Goal: Find specific page/section

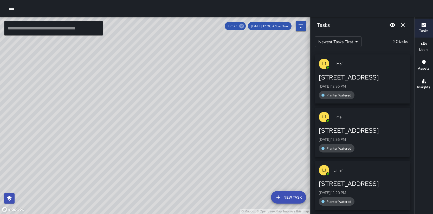
click at [244, 27] on icon at bounding box center [241, 26] width 5 height 5
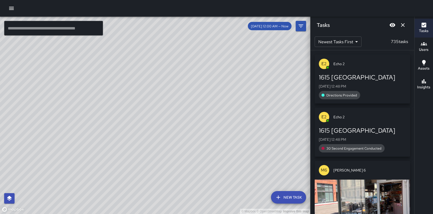
click at [208, 118] on div "© Mapbox © OpenStreetMap Improve this map" at bounding box center [155, 115] width 310 height 197
drag, startPoint x: 127, startPoint y: 114, endPoint x: 315, endPoint y: 129, distance: 188.7
click at [318, 134] on div "© Mapbox © OpenStreetMap Improve this map ​ New Task [DATE] 12:00 AM — Now Map …" at bounding box center [216, 115] width 433 height 197
click at [339, 125] on div "© Mapbox © OpenStreetMap Improve this map ​ New Task [DATE] 12:00 AM — Now Map …" at bounding box center [216, 115] width 433 height 197
drag, startPoint x: 109, startPoint y: 114, endPoint x: 309, endPoint y: 119, distance: 199.9
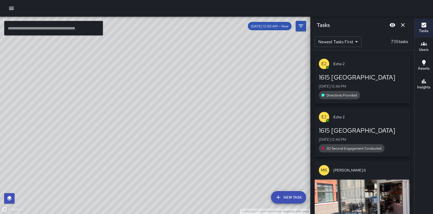
click at [309, 120] on div "© Mapbox © OpenStreetMap Improve this map" at bounding box center [155, 115] width 310 height 197
drag, startPoint x: 96, startPoint y: 150, endPoint x: 208, endPoint y: 73, distance: 135.9
click at [208, 73] on div "© Mapbox © OpenStreetMap Improve this map" at bounding box center [155, 115] width 310 height 197
drag, startPoint x: 130, startPoint y: 173, endPoint x: 195, endPoint y: 75, distance: 117.4
click at [195, 75] on div "© Mapbox © OpenStreetMap Improve this map" at bounding box center [155, 115] width 310 height 197
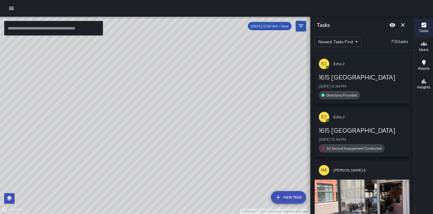
click at [136, 118] on div "© Mapbox © OpenStreetMap Improve this map M4 [PERSON_NAME] 4 [STREET_ADDRESS][D…" at bounding box center [155, 115] width 310 height 197
click at [131, 118] on div "© Mapbox © OpenStreetMap Improve this map" at bounding box center [155, 115] width 310 height 197
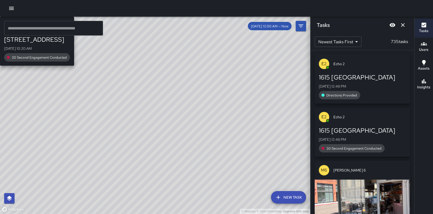
drag, startPoint x: 273, startPoint y: 89, endPoint x: 238, endPoint y: 98, distance: 36.4
click at [238, 98] on div "© Mapbox © OpenStreetMap Improve this map H6 Hotel [STREET_ADDRESS][DATE] 10:20…" at bounding box center [155, 115] width 310 height 197
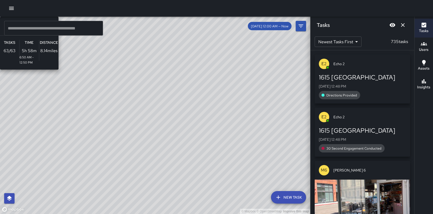
click at [260, 80] on div "© Mapbox © OpenStreetMap Improve this map M4 [PERSON_NAME] 4 Supervisor Tasks 6…" at bounding box center [155, 115] width 310 height 197
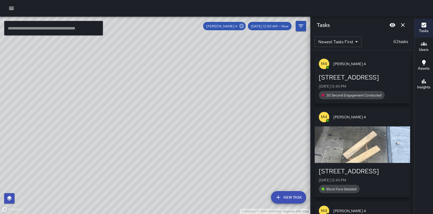
click at [244, 27] on icon at bounding box center [241, 26] width 5 height 5
